Goal: Information Seeking & Learning: Find specific fact

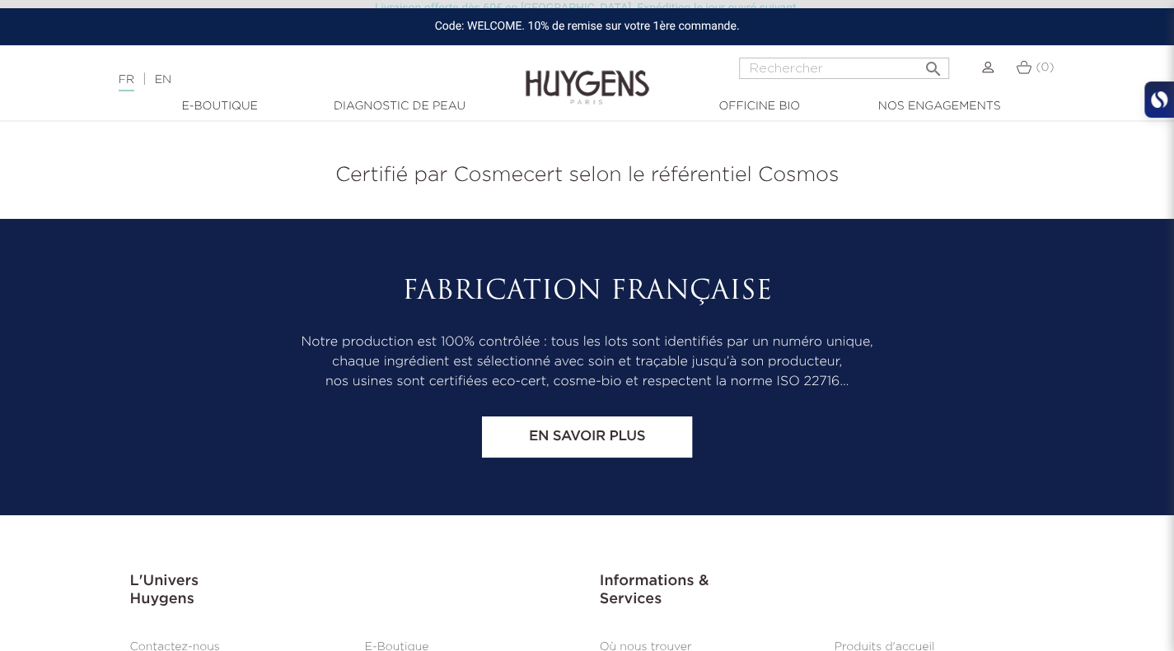
scroll to position [6869, 0]
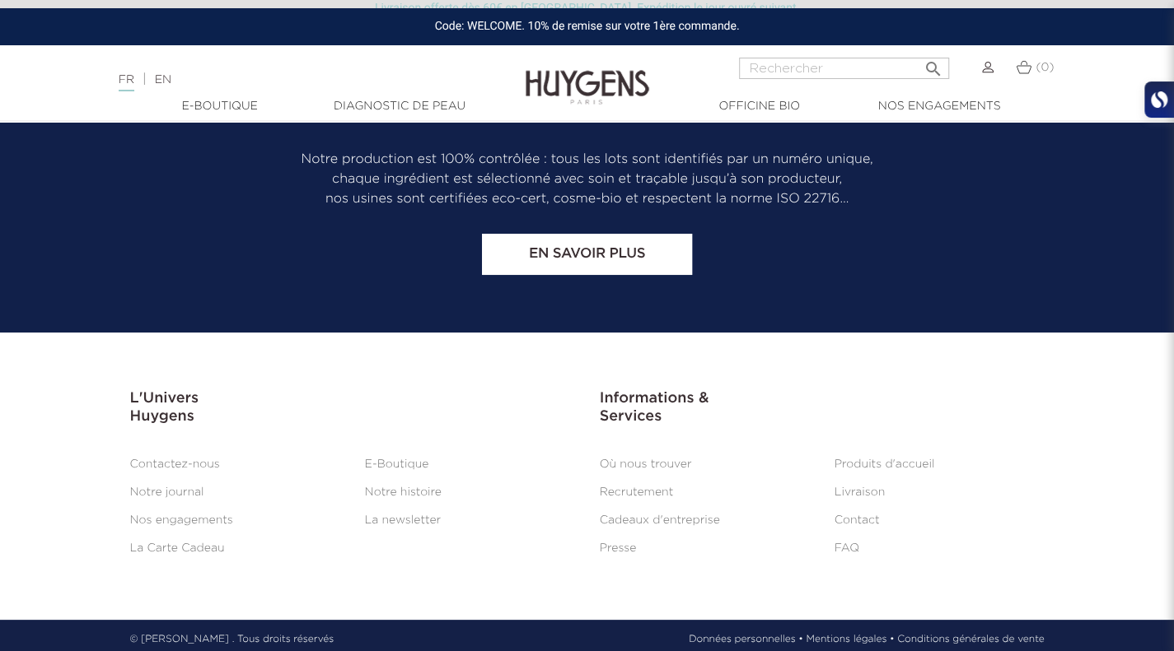
click at [838, 633] on link "Mentions légales •" at bounding box center [849, 640] width 88 height 15
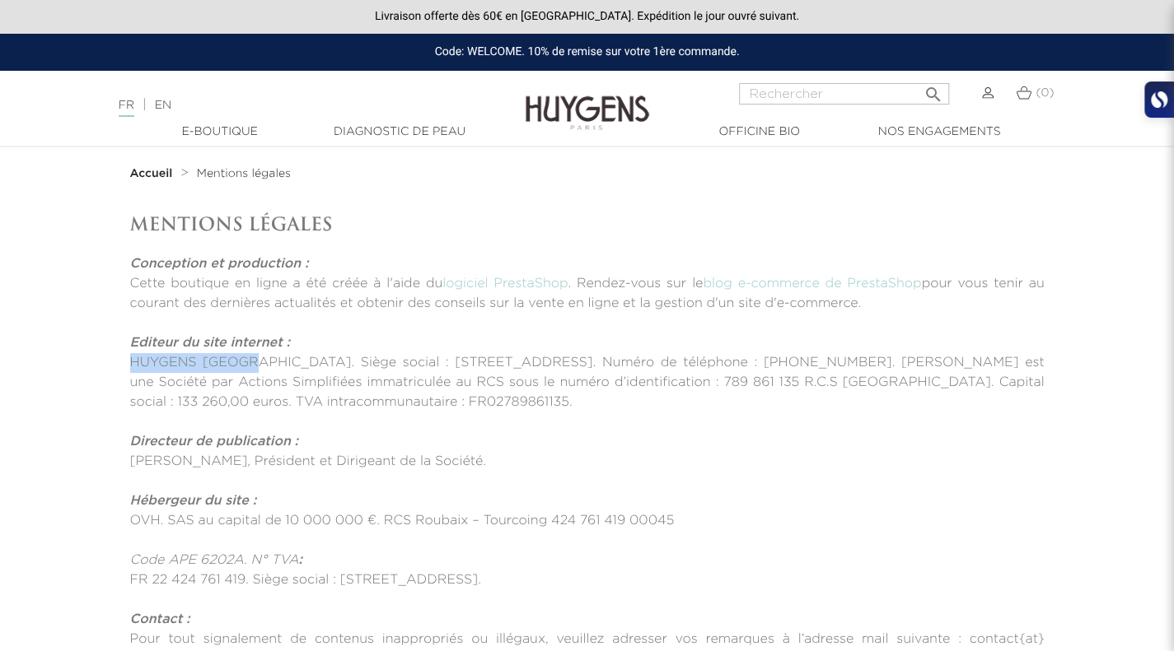
drag, startPoint x: 234, startPoint y: 361, endPoint x: 107, endPoint y: 360, distance: 126.8
click at [107, 360] on section "Mentions Légales Conception et production : Cette boutique en ligne a été créée…" at bounding box center [587, 441] width 1174 height 456
copy p "HUYGENS [GEOGRAPHIC_DATA]."
click at [1165, 89] on div at bounding box center [1159, 113] width 30 height 63
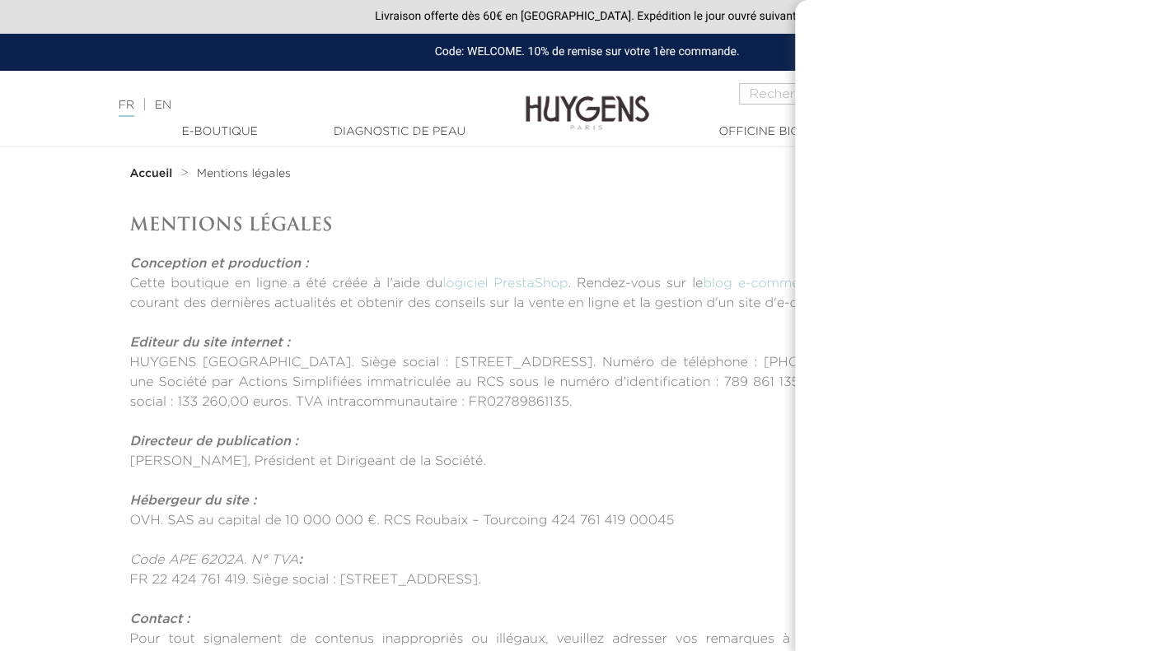
click at [697, 276] on p "Cette boutique en ligne a été créée à l'aide du logiciel PrestaShop . Rendez-vo…" at bounding box center [587, 294] width 914 height 40
click at [693, 240] on p at bounding box center [587, 245] width 914 height 20
